Goal: Task Accomplishment & Management: Complete application form

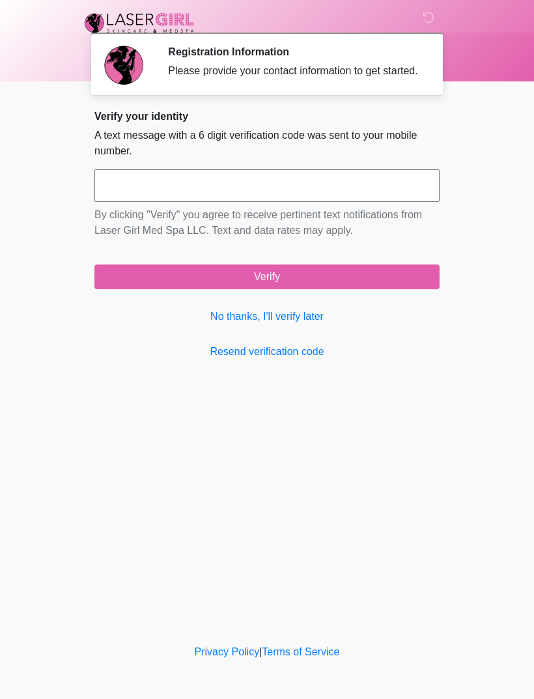
click at [298, 324] on link "No thanks, I'll verify later" at bounding box center [266, 317] width 345 height 16
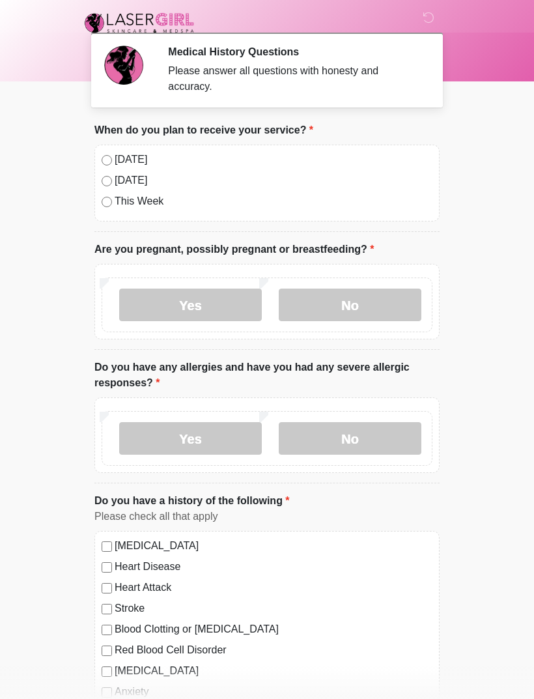
click at [115, 153] on label "[DATE]" at bounding box center [274, 160] width 318 height 16
click at [348, 305] on label "No" at bounding box center [350, 305] width 143 height 33
click at [371, 441] on label "No" at bounding box center [350, 438] width 143 height 33
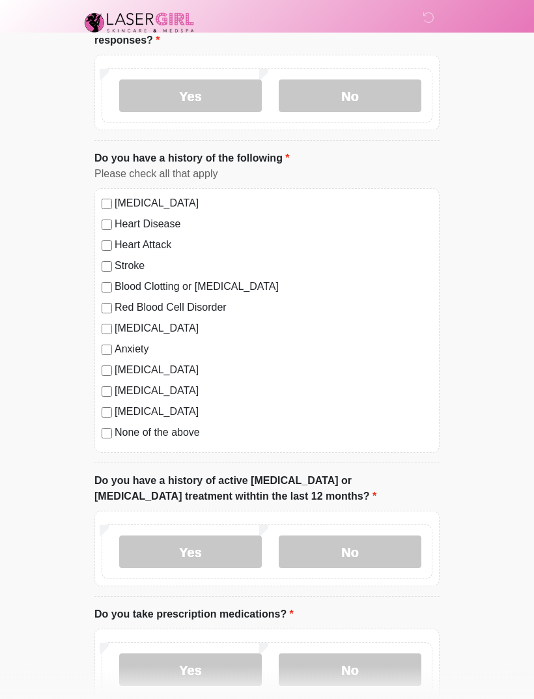
scroll to position [343, 0]
click at [354, 551] on label "No" at bounding box center [350, 551] width 143 height 33
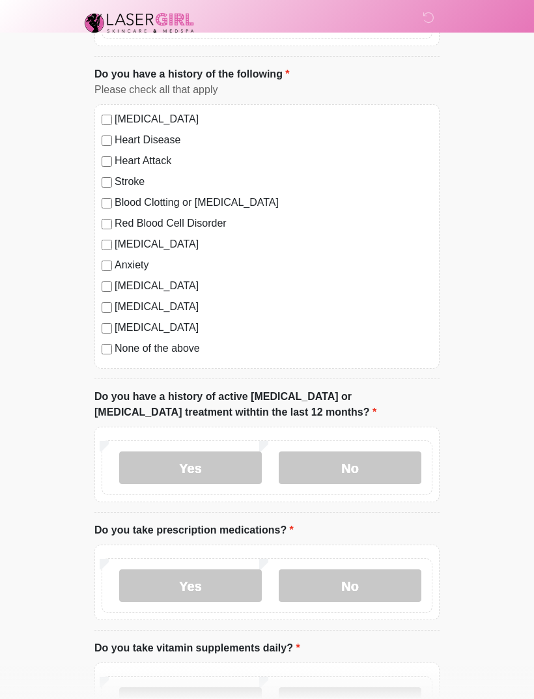
scroll to position [455, 0]
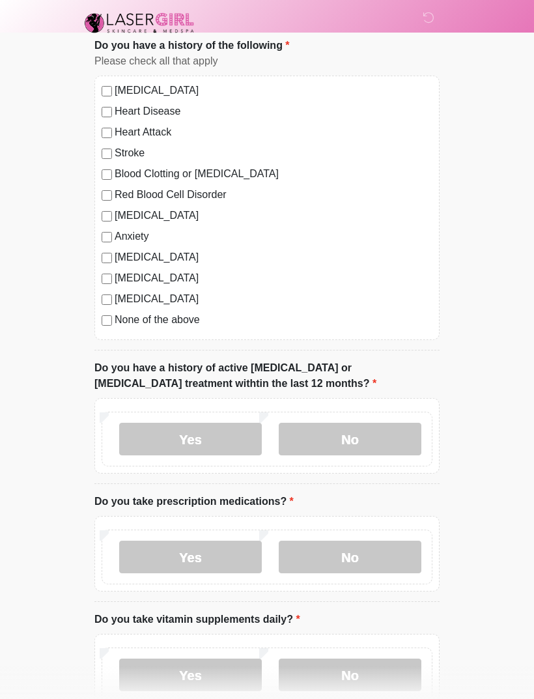
click at [197, 550] on label "Yes" at bounding box center [190, 557] width 143 height 33
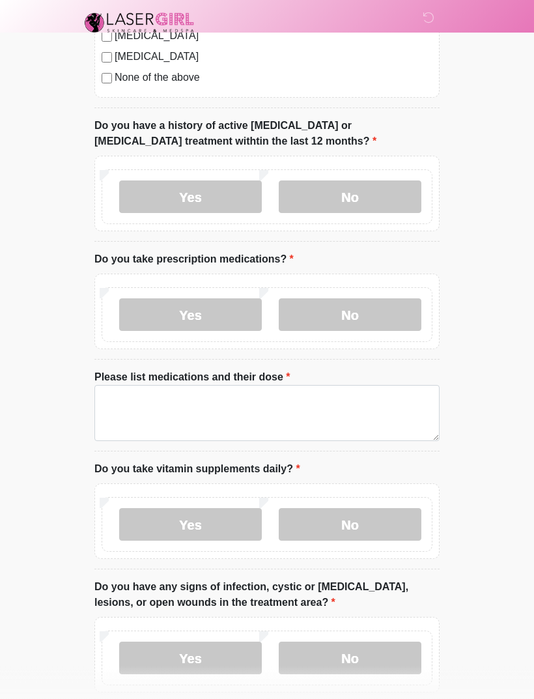
scroll to position [698, 0]
click at [352, 520] on label "No" at bounding box center [350, 523] width 143 height 33
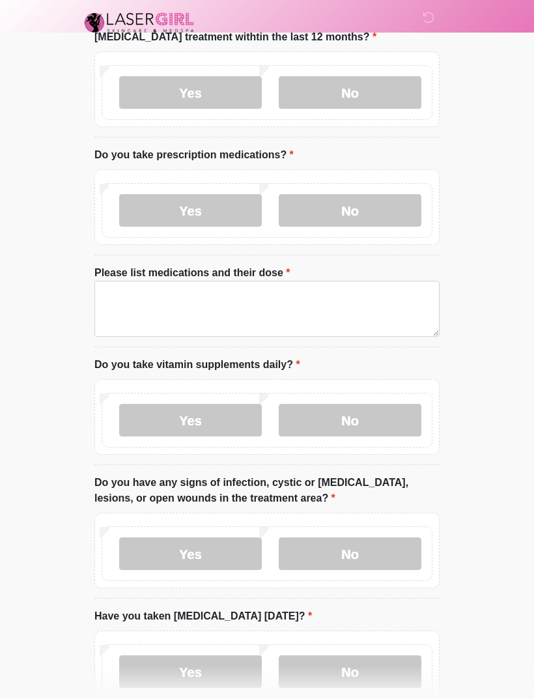
click at [358, 548] on label "No" at bounding box center [350, 554] width 143 height 33
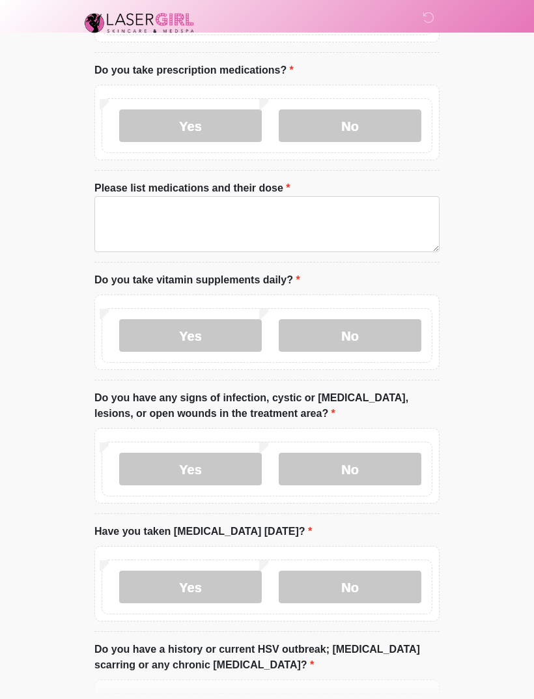
scroll to position [892, 0]
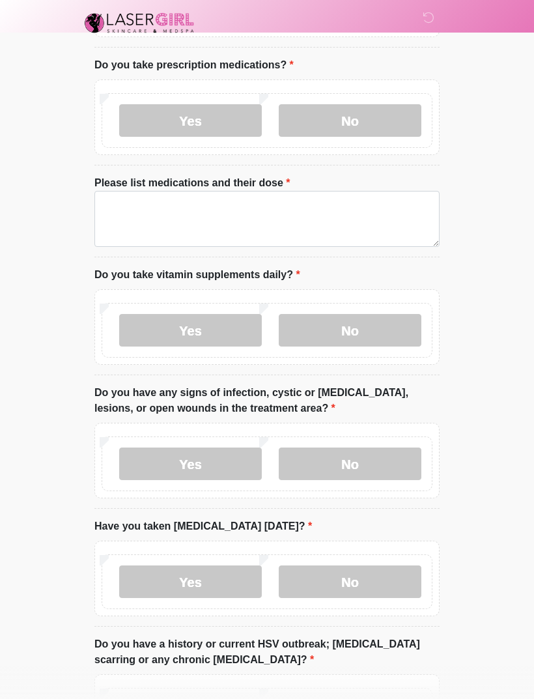
click at [347, 578] on label "No" at bounding box center [350, 581] width 143 height 33
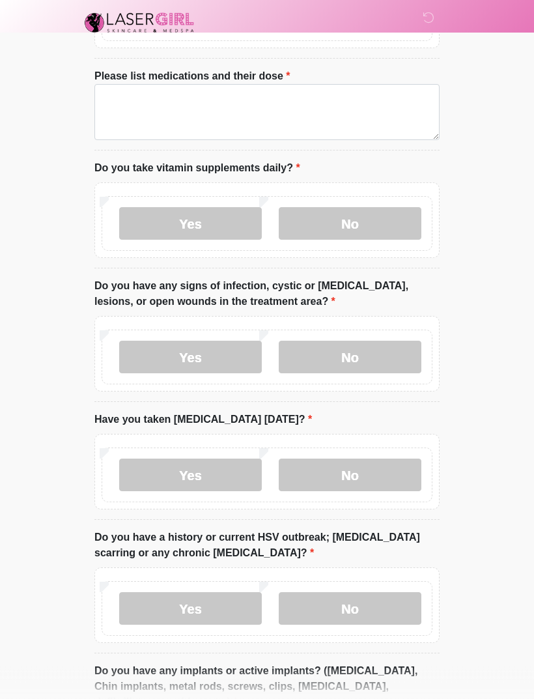
scroll to position [1013, 0]
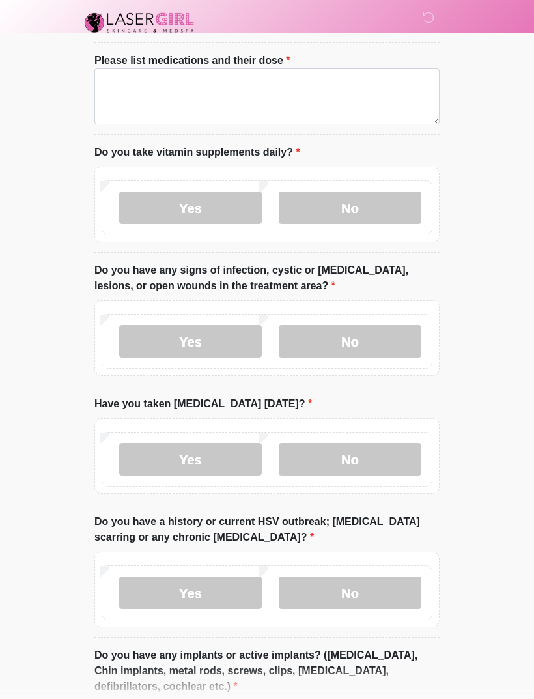
click at [354, 591] on label "No" at bounding box center [350, 593] width 143 height 33
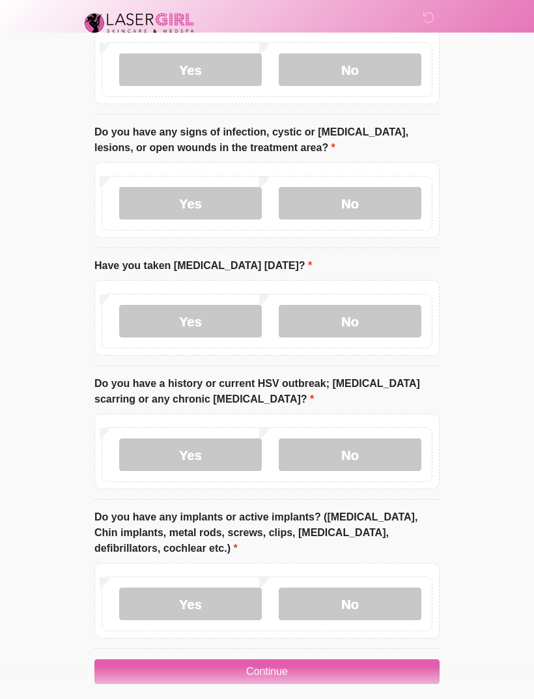
scroll to position [1162, 0]
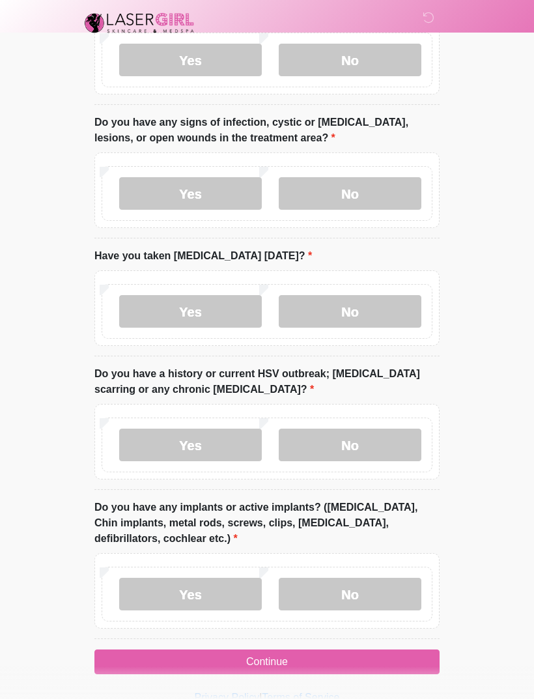
click at [350, 587] on label "No" at bounding box center [350, 594] width 143 height 33
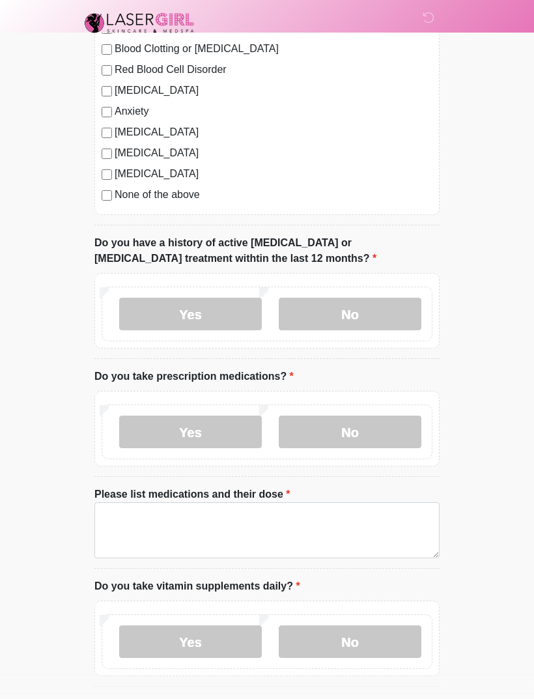
scroll to position [579, 0]
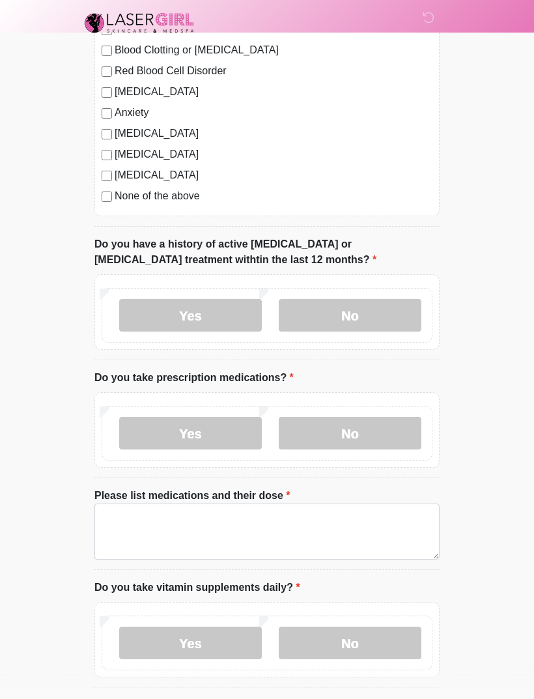
click at [350, 433] on label "No" at bounding box center [350, 433] width 143 height 33
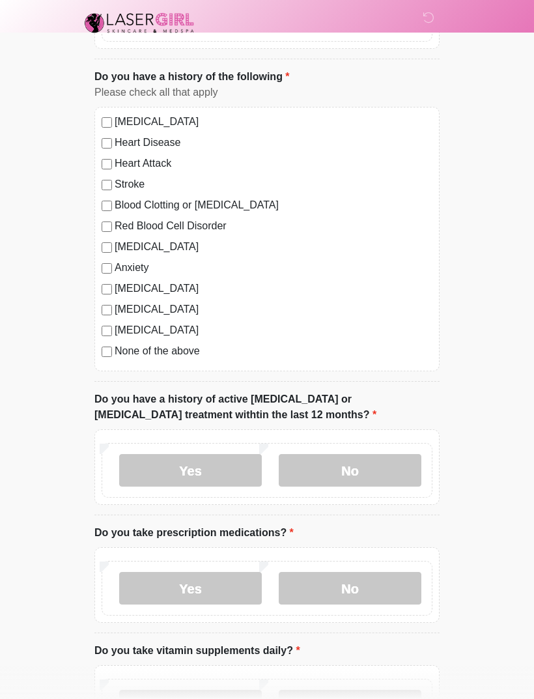
scroll to position [416, 0]
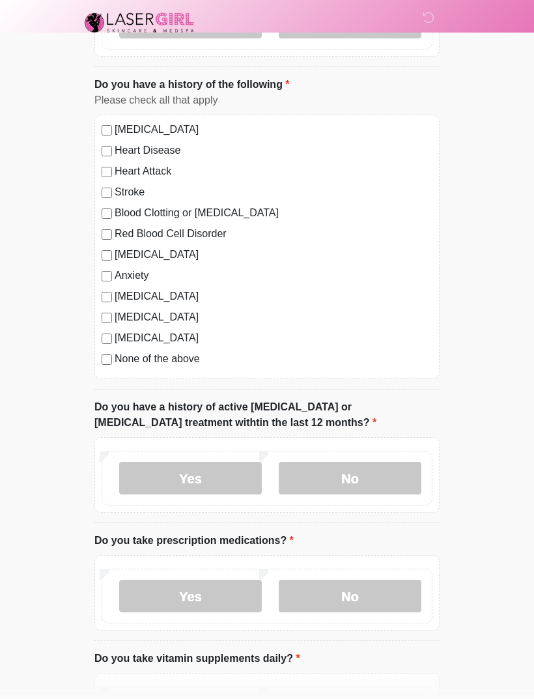
click at [111, 119] on div "[MEDICAL_DATA] Heart Disease Heart Attack Stroke Blood Clotting or [MEDICAL_DAT…" at bounding box center [266, 247] width 345 height 264
click at [111, 352] on div "None of the above" at bounding box center [267, 360] width 331 height 16
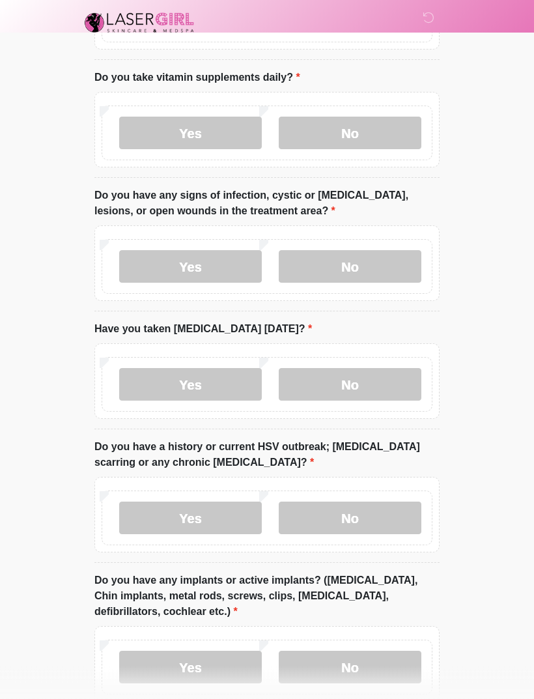
scroll to position [1071, 0]
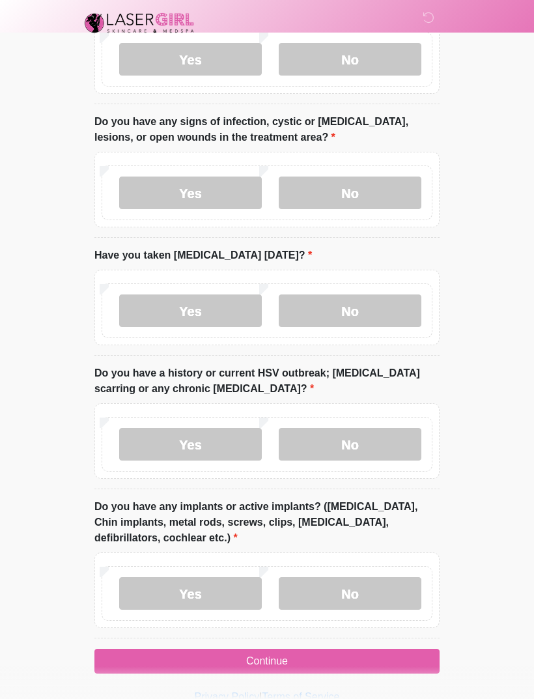
click at [263, 654] on button "Continue" at bounding box center [266, 661] width 345 height 25
click at [265, 667] on button "Continue" at bounding box center [266, 661] width 345 height 25
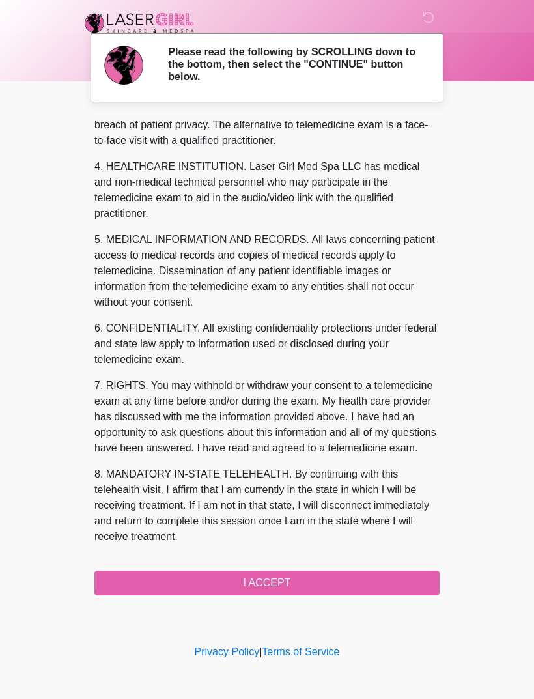
scroll to position [348, 0]
click at [266, 583] on button "I ACCEPT" at bounding box center [266, 583] width 345 height 25
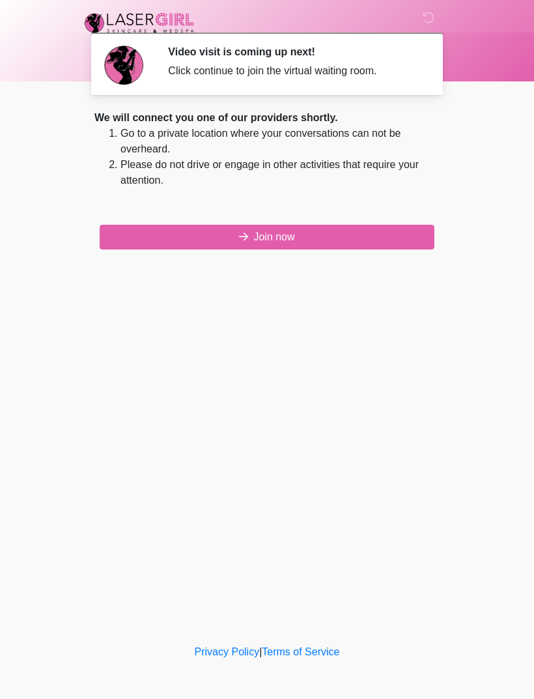
click at [276, 242] on button "Join now" at bounding box center [267, 237] width 335 height 25
